Goal: Transaction & Acquisition: Download file/media

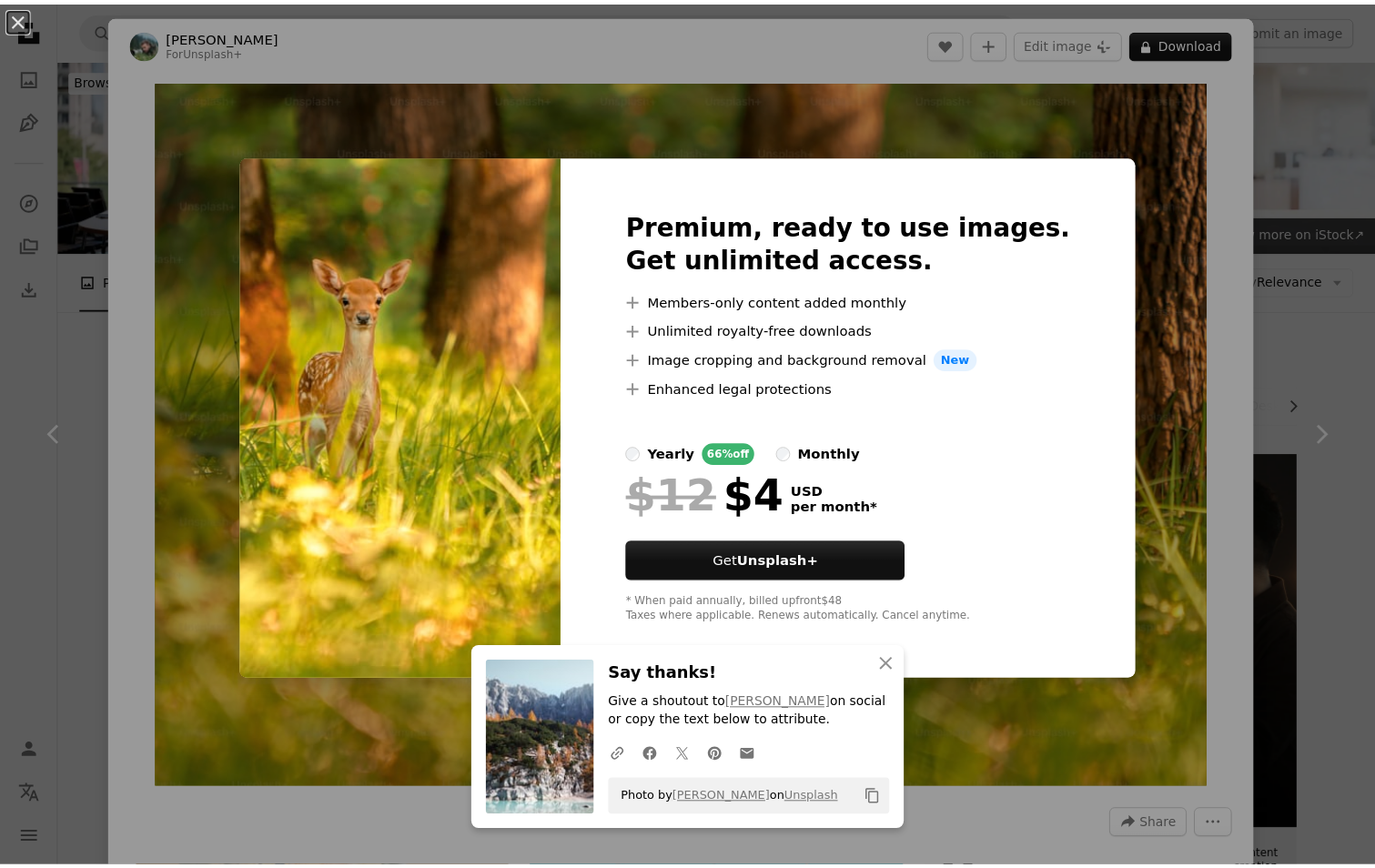
scroll to position [1360, 0]
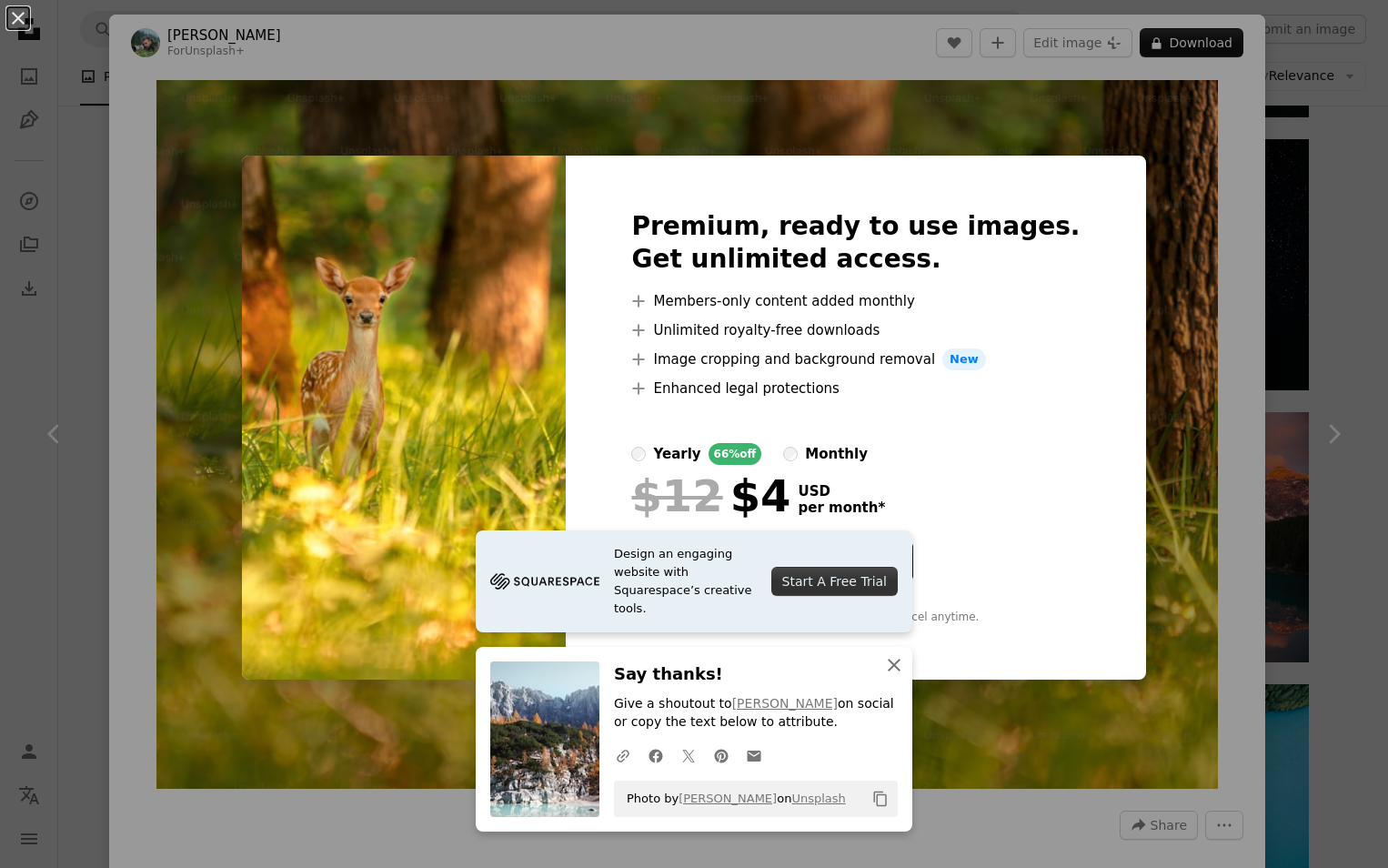
click at [883, 654] on icon "An X shape" at bounding box center [894, 665] width 22 height 22
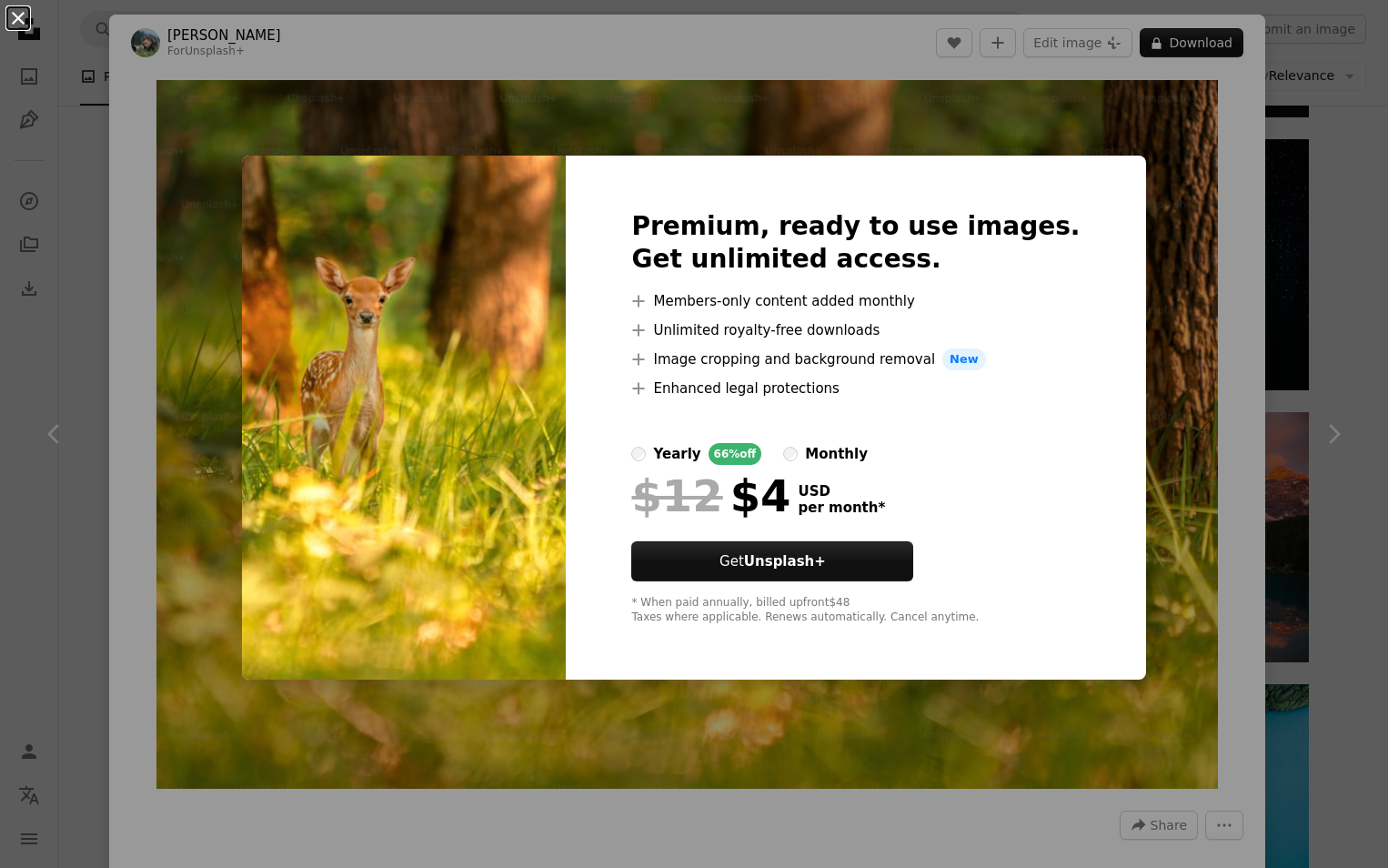
click at [14, 7] on button "An X shape" at bounding box center [18, 18] width 22 height 22
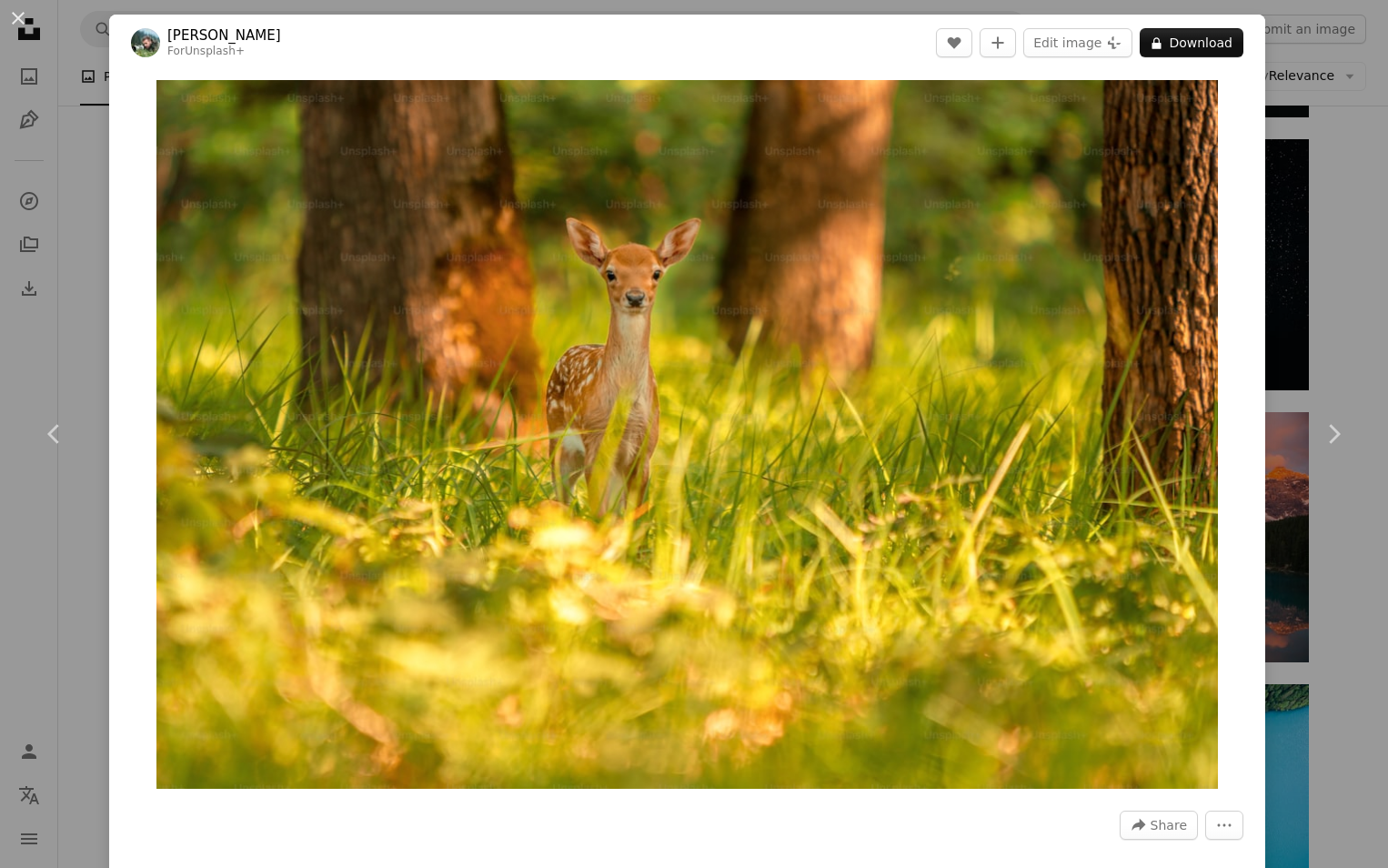
click at [14, 15] on button "An X shape" at bounding box center [18, 18] width 22 height 22
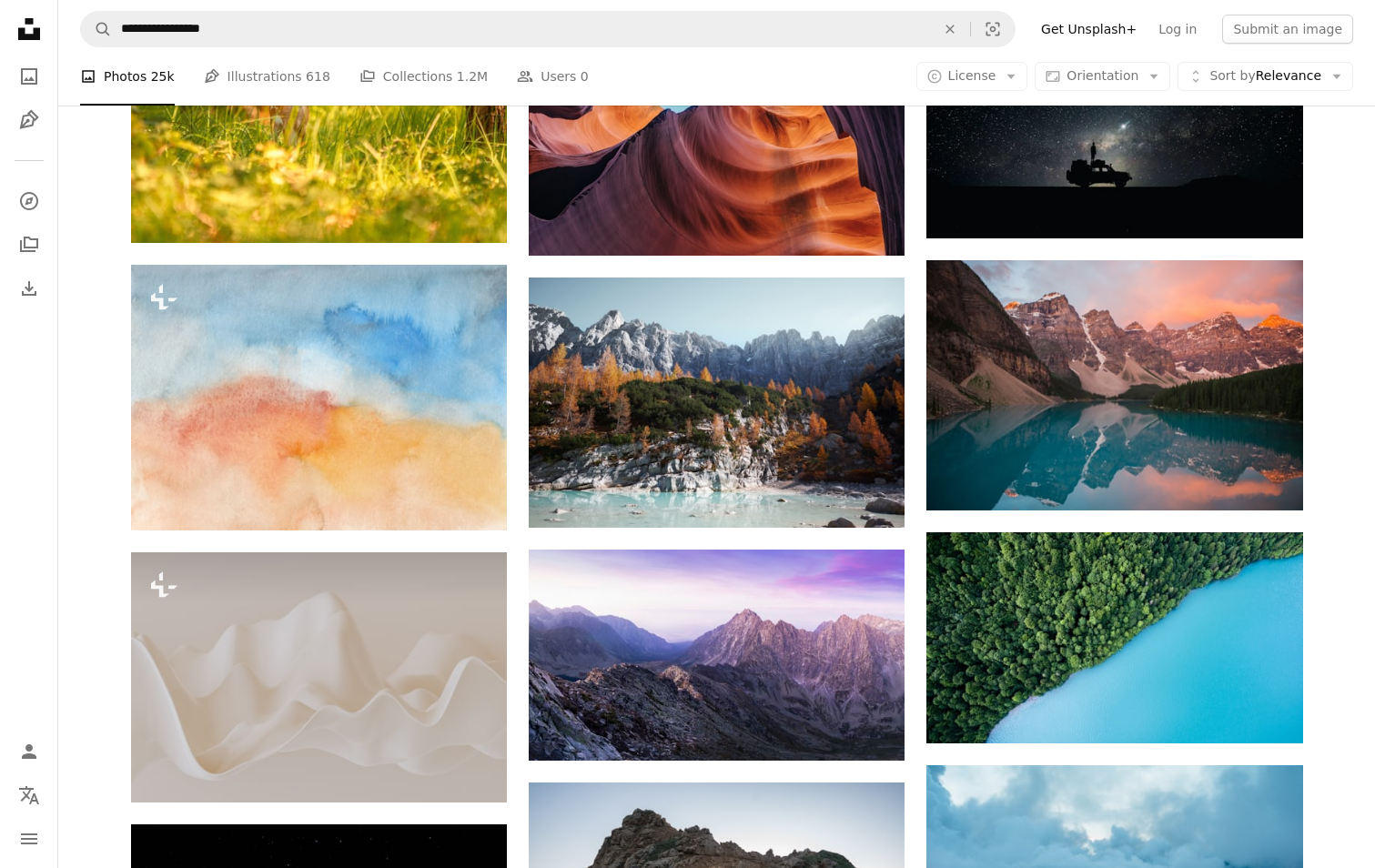
scroll to position [1816, 0]
